Goal: Book appointment/travel/reservation

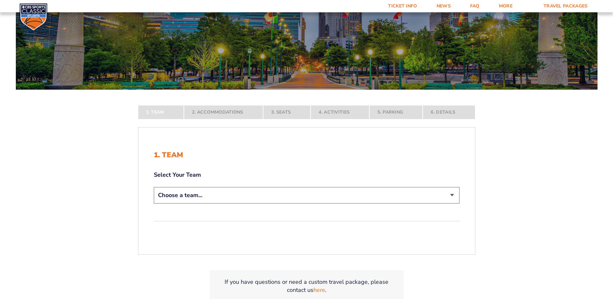
scroll to position [129, 0]
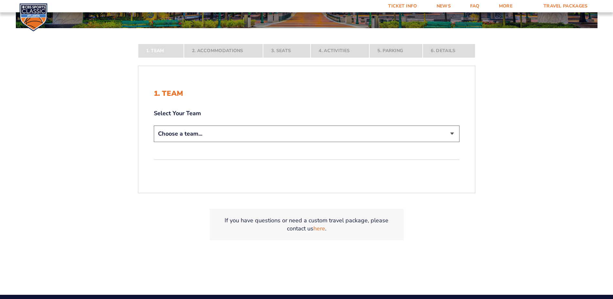
click at [251, 135] on select "Choose a team... [US_STATE] Wildcats [US_STATE] State Buckeyes [US_STATE] Tar H…" at bounding box center [307, 133] width 306 height 16
select select "12956"
click at [154, 142] on select "Choose a team... [US_STATE] Wildcats [US_STATE] State Buckeyes [US_STATE] Tar H…" at bounding box center [307, 133] width 306 height 16
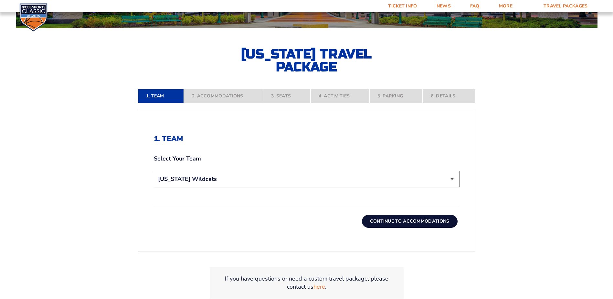
click at [388, 223] on button "Continue To Accommodations" at bounding box center [410, 221] width 96 height 13
click at [388, 223] on form "[US_STATE] [US_STATE] Travel Package [US_STATE][GEOGRAPHIC_DATA] [US_STATE] Sta…" at bounding box center [306, 100] width 613 height 459
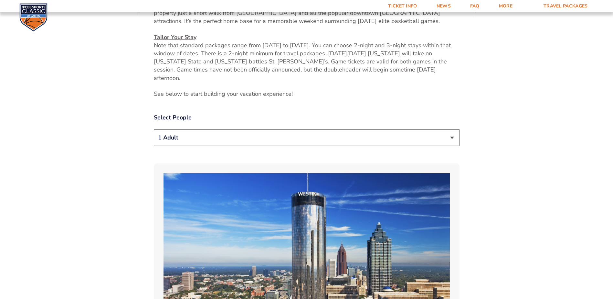
scroll to position [335, 0]
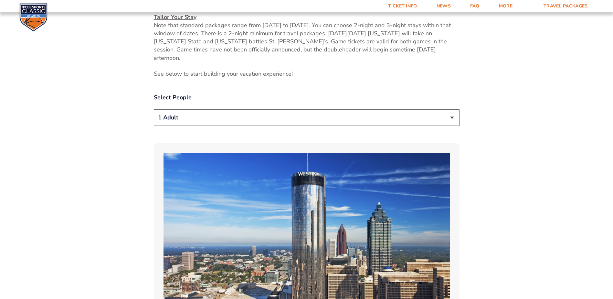
click at [244, 110] on select "1 Adult 2 Adults 3 Adults 4 Adults 2 Adults + 1 Child 2 Adults + 2 Children 2 A…" at bounding box center [307, 117] width 306 height 16
select select "2 Adults"
click at [154, 109] on select "1 Adult 2 Adults 3 Adults 4 Adults 2 Adults + 1 Child 2 Adults + 2 Children 2 A…" at bounding box center [307, 117] width 306 height 16
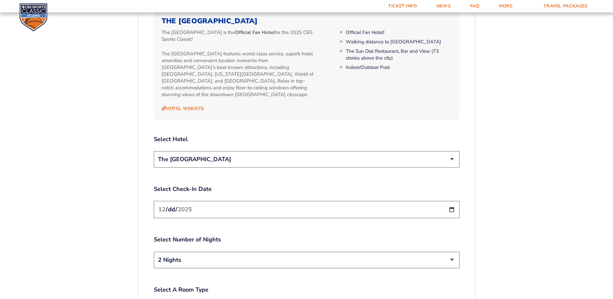
scroll to position [788, 0]
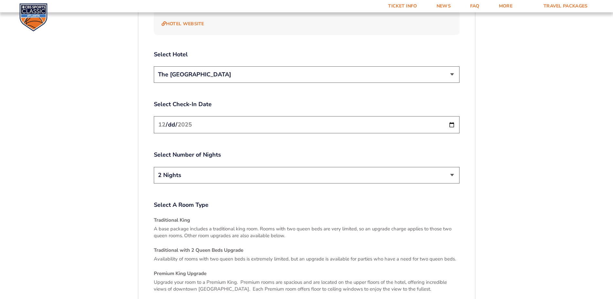
click at [452, 116] on input "[DATE]" at bounding box center [307, 124] width 306 height 17
click at [188, 167] on select "2 Nights 3 Nights" at bounding box center [307, 175] width 306 height 16
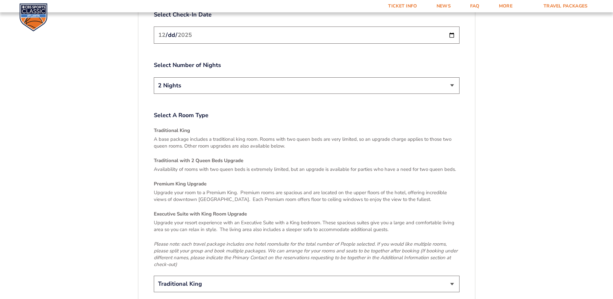
scroll to position [853, 0]
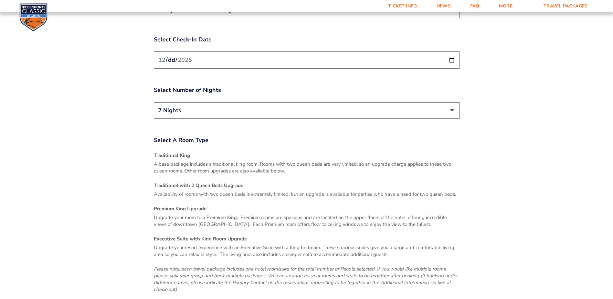
click at [212, 102] on select "2 Nights 3 Nights" at bounding box center [307, 110] width 306 height 16
click at [154, 102] on select "2 Nights 3 Nights" at bounding box center [307, 110] width 306 height 16
click at [208, 51] on input "[DATE]" at bounding box center [307, 59] width 306 height 17
click at [452, 51] on input "[DATE]" at bounding box center [307, 59] width 306 height 17
type input "[DATE]"
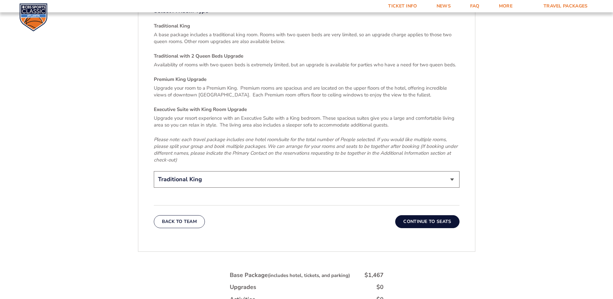
scroll to position [1047, 0]
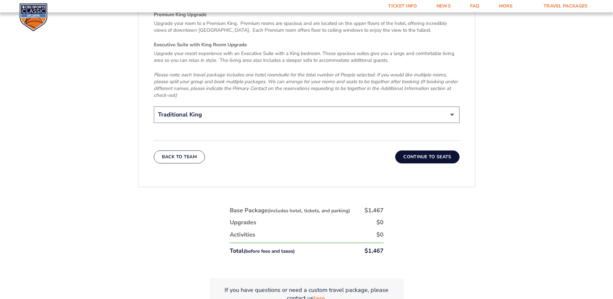
click at [448, 106] on select "Traditional King Traditional with 2 Queen Beds Upgrade (+$45 per night) Premium…" at bounding box center [307, 114] width 306 height 16
click at [424, 150] on button "Continue To Seats" at bounding box center [428, 156] width 64 height 13
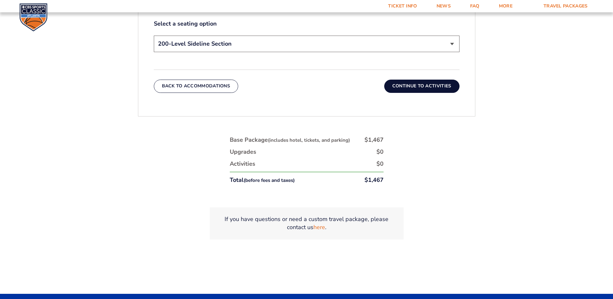
scroll to position [400, 0]
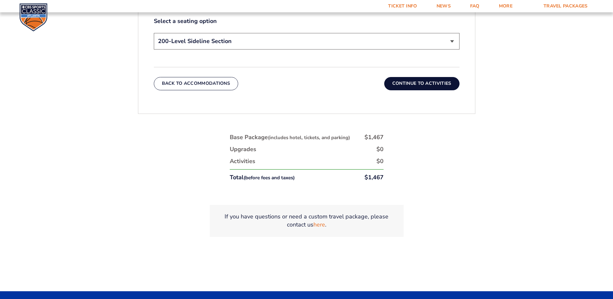
click at [435, 83] on button "Continue To Activities" at bounding box center [422, 83] width 75 height 13
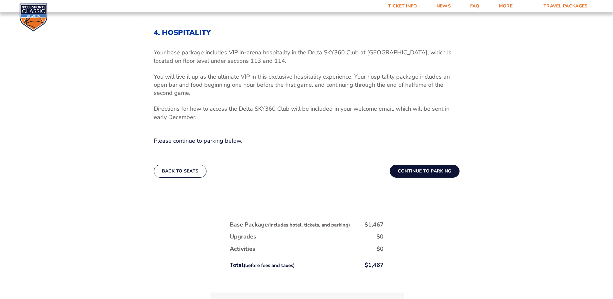
scroll to position [206, 0]
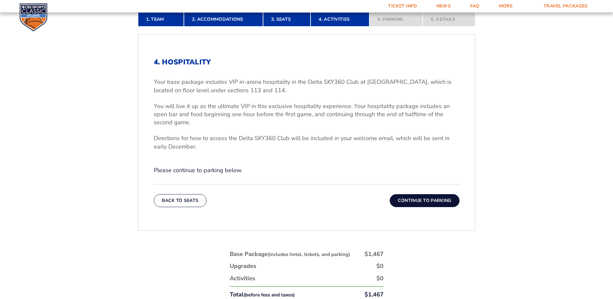
click at [425, 200] on button "Continue To Parking" at bounding box center [425, 200] width 70 height 13
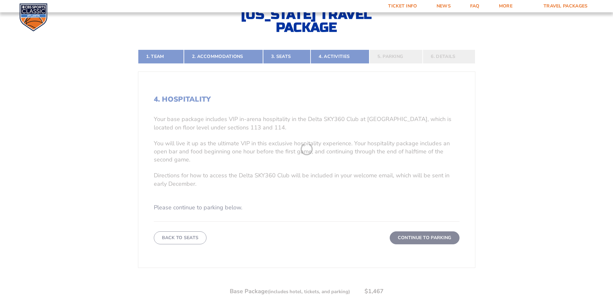
scroll to position [141, 0]
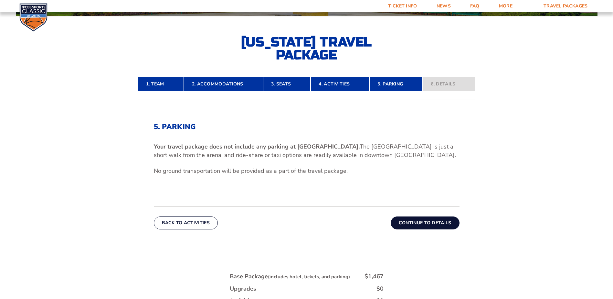
click at [415, 222] on button "Continue To Details" at bounding box center [425, 222] width 69 height 13
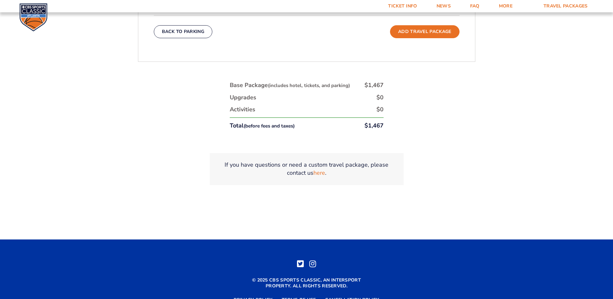
scroll to position [400, 0]
